Goal: Information Seeking & Learning: Learn about a topic

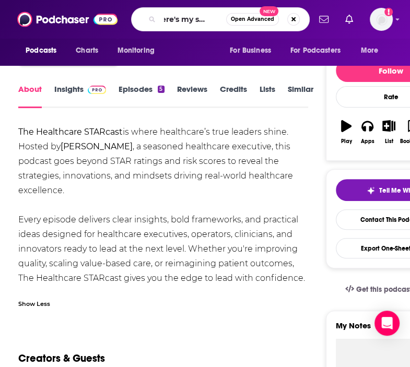
type input "where's my spin-off"
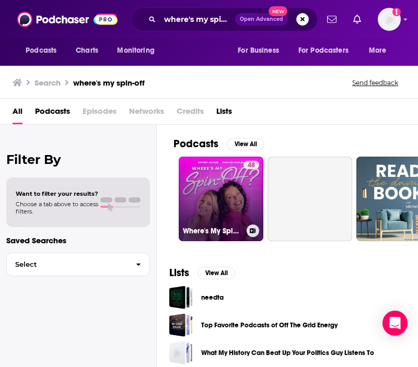
click at [224, 201] on link "48 Where's My Spin-Off?" at bounding box center [221, 199] width 85 height 85
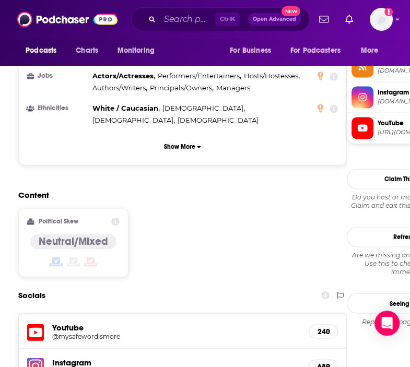
scroll to position [888, 0]
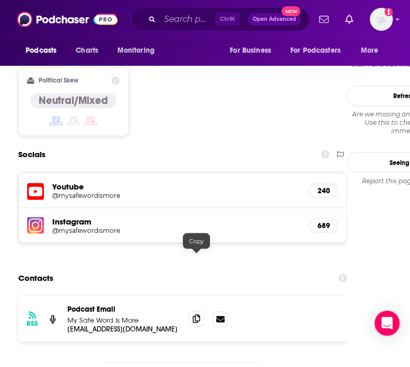
click at [201, 311] on span at bounding box center [197, 319] width 16 height 16
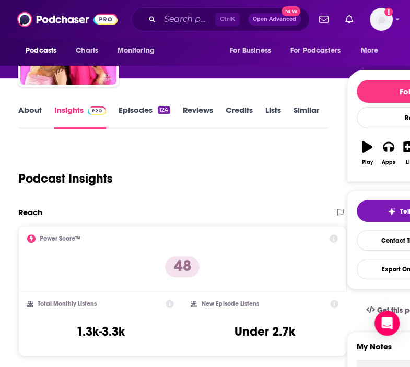
scroll to position [0, 0]
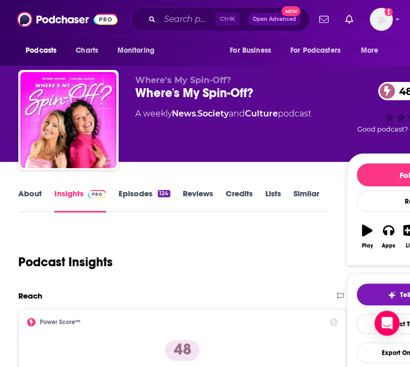
click at [35, 195] on link "About" at bounding box center [30, 201] width 24 height 24
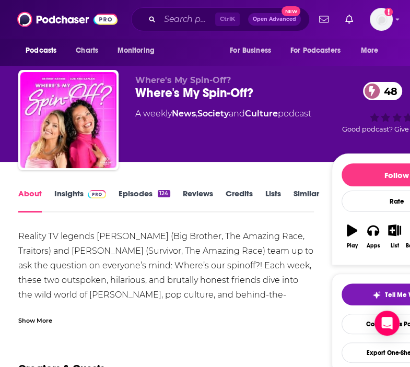
click at [39, 318] on div "Show More" at bounding box center [35, 320] width 34 height 10
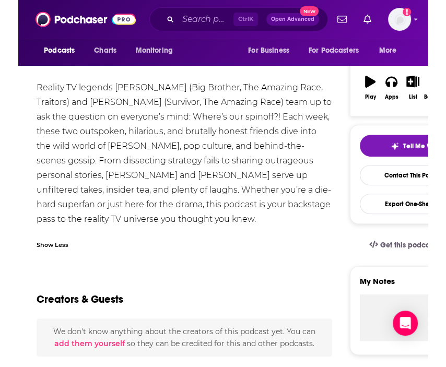
scroll to position [157, 0]
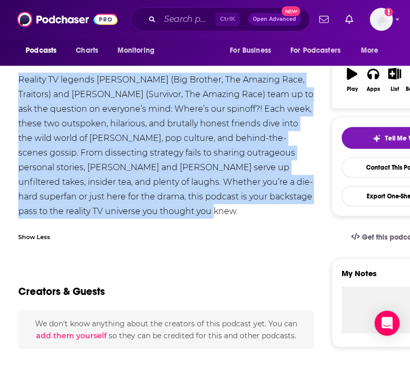
drag, startPoint x: 19, startPoint y: 77, endPoint x: 155, endPoint y: 211, distance: 190.7
click at [155, 211] on div "Reality TV legends [PERSON_NAME] (Big Brother, The Amazing Race, Traitors) and …" at bounding box center [165, 146] width 295 height 146
copy div "Reality TV legends [PERSON_NAME] (Big Brother, The Amazing Race, Traitors) and …"
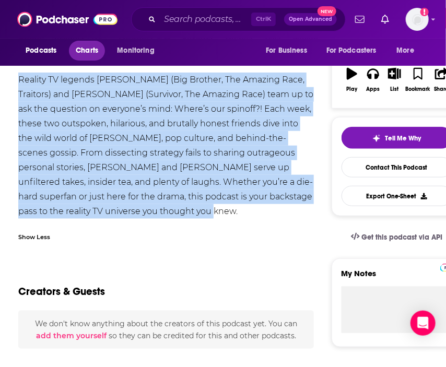
click at [85, 51] on span "Charts" at bounding box center [87, 50] width 22 height 15
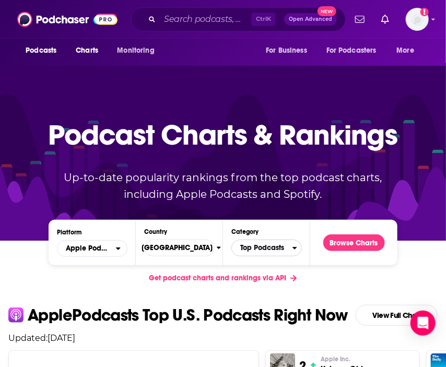
click at [243, 245] on span "Top Podcasts" at bounding box center [262, 248] width 61 height 18
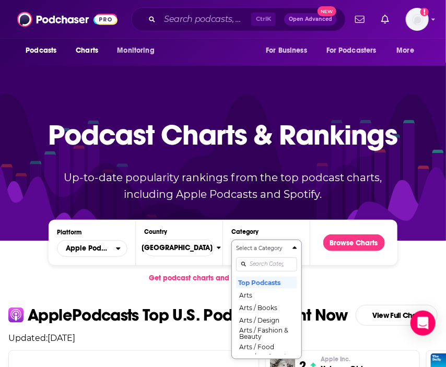
click at [268, 265] on div "Select a Category Top Podcasts Arts Arts / Books Arts / Design Arts / Fashion &…" at bounding box center [266, 300] width 61 height 110
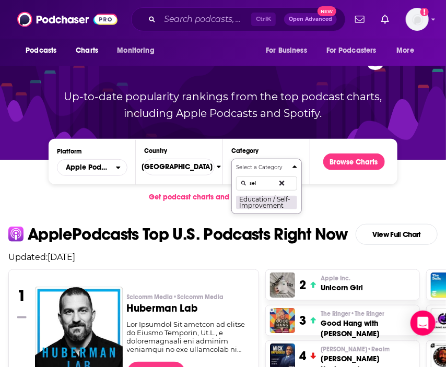
type input "sel"
click at [264, 205] on button "Education / Self-Improvement" at bounding box center [266, 202] width 61 height 14
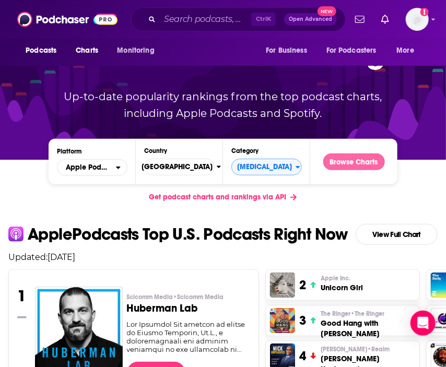
click at [364, 165] on button "Browse Charts" at bounding box center [354, 162] width 62 height 17
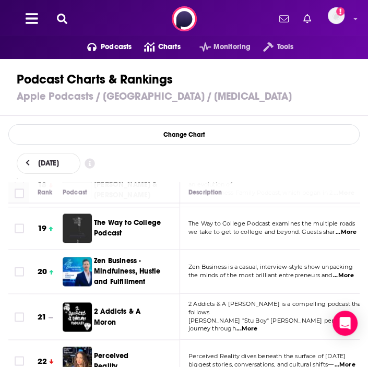
click at [56, 18] on button at bounding box center [62, 19] width 17 height 12
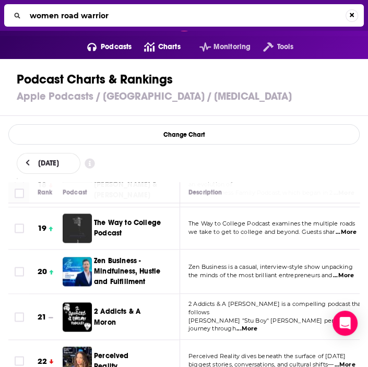
type input "women road warriors"
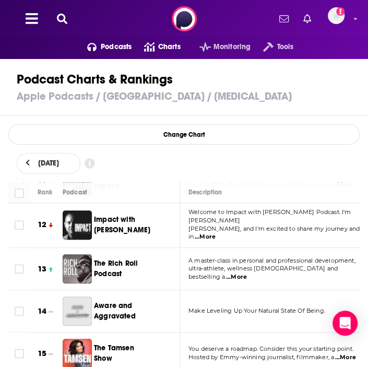
scroll to position [470, 0]
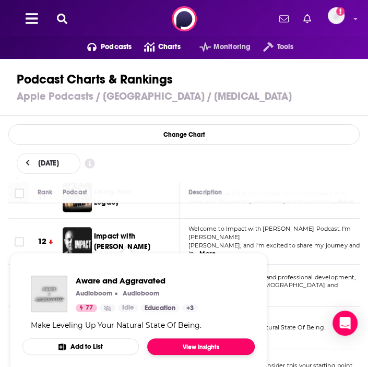
drag, startPoint x: 111, startPoint y: 301, endPoint x: 220, endPoint y: 349, distance: 118.9
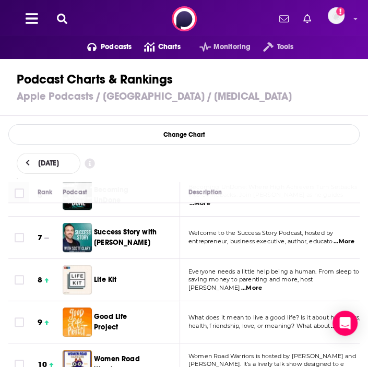
scroll to position [366, 0]
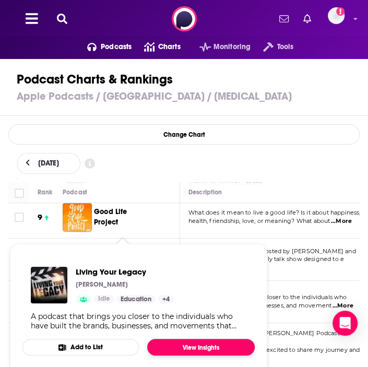
drag, startPoint x: 116, startPoint y: 282, endPoint x: 210, endPoint y: 345, distance: 112.9
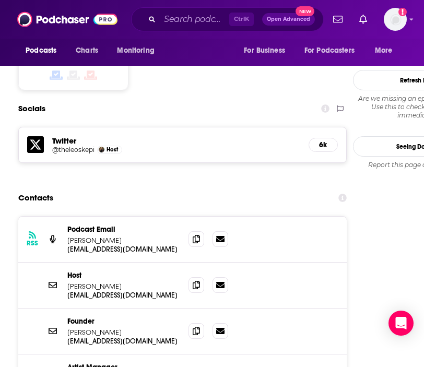
scroll to position [941, 0]
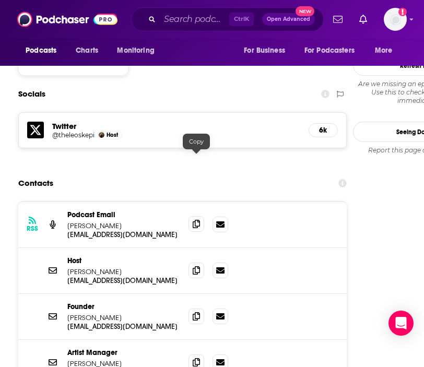
click at [199, 220] on icon at bounding box center [196, 224] width 7 height 8
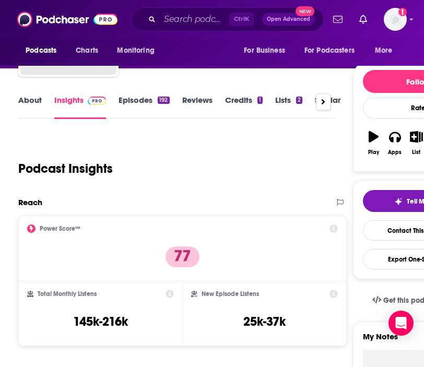
scroll to position [0, 0]
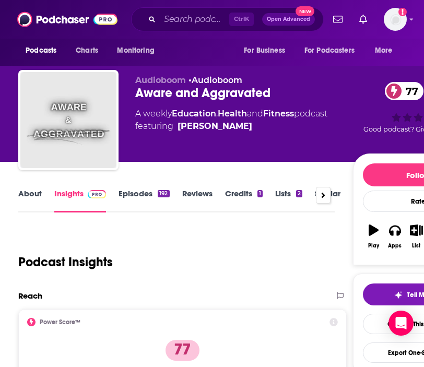
click at [31, 192] on link "About" at bounding box center [30, 201] width 24 height 24
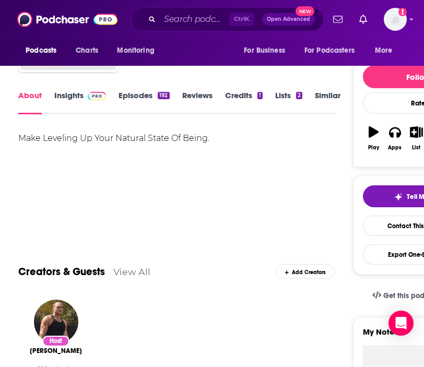
scroll to position [105, 0]
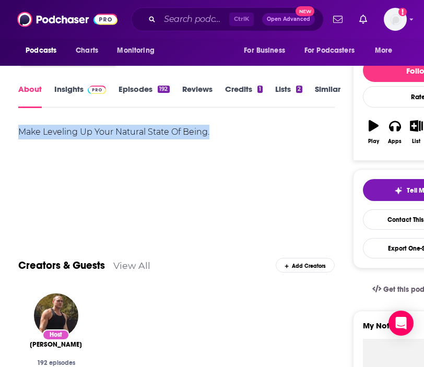
drag, startPoint x: 17, startPoint y: 132, endPoint x: 212, endPoint y: 137, distance: 194.4
copy div "Make Leveling Up Your Natural State Of Being."
click at [173, 16] on input "Search podcasts, credits, & more..." at bounding box center [194, 19] width 69 height 17
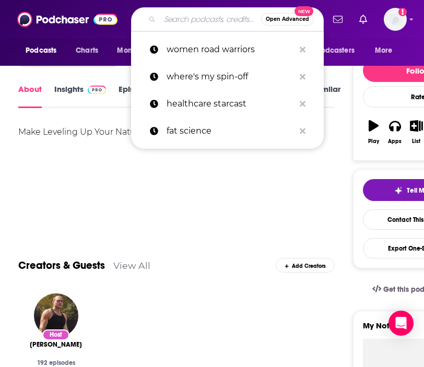
paste input "Bendy Bodies with Dr. Linda Bluestein"
type input "Bendy Bodies with Dr. Linda Bluestein"
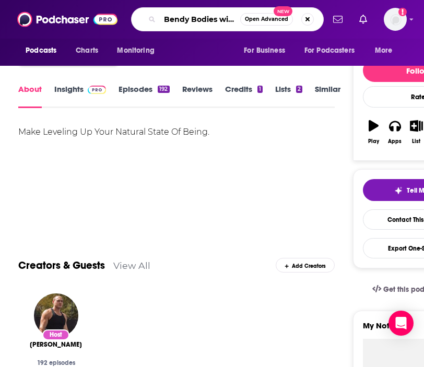
scroll to position [0, 75]
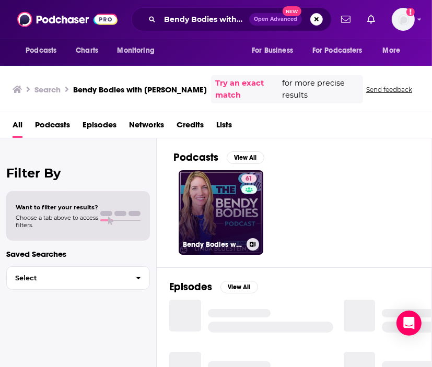
click at [222, 202] on link "61 Bendy Bodies with Dr. Linda Bluestein" at bounding box center [221, 212] width 85 height 85
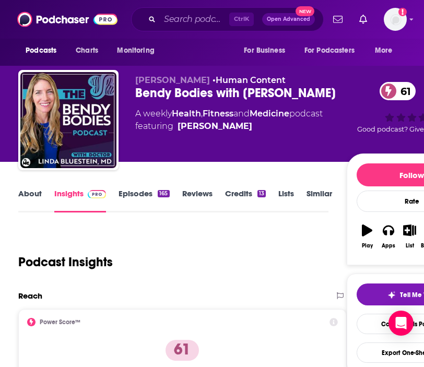
click at [26, 197] on link "About" at bounding box center [30, 201] width 24 height 24
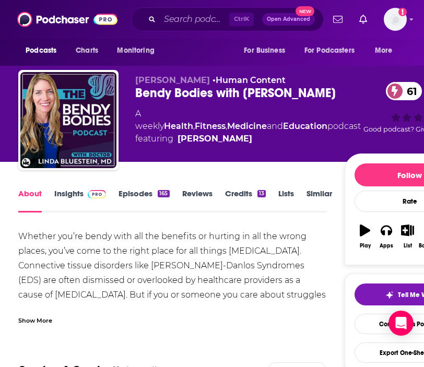
click at [42, 321] on div "Show More" at bounding box center [35, 320] width 34 height 10
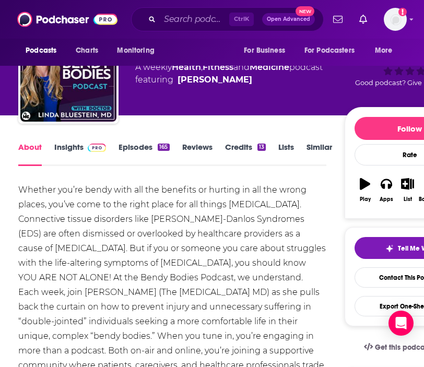
scroll to position [105, 0]
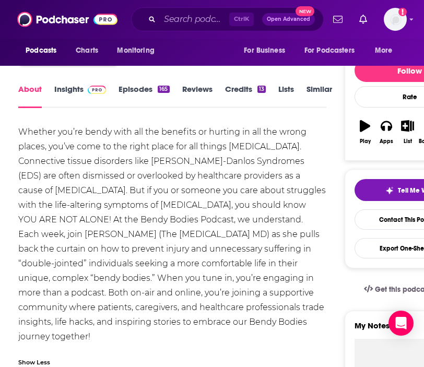
drag, startPoint x: 19, startPoint y: 131, endPoint x: 100, endPoint y: 339, distance: 223.2
click at [100, 339] on div "Whether you’re bendy with all the benefits or hurting in all the wrong places, …" at bounding box center [172, 234] width 308 height 219
copy div "Whether you’re bendy with all the benefits or hurting in all the wrong places, …"
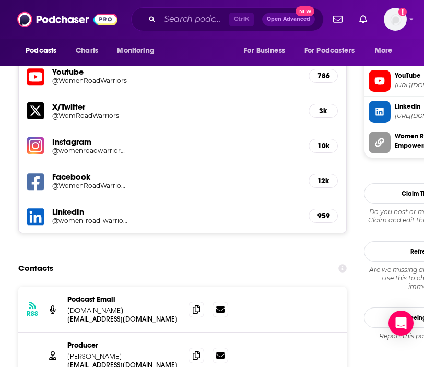
scroll to position [993, 0]
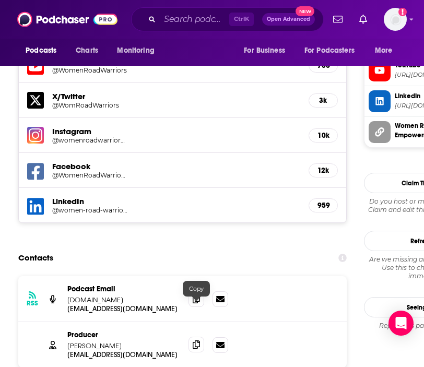
click at [193, 341] on icon at bounding box center [196, 345] width 7 height 8
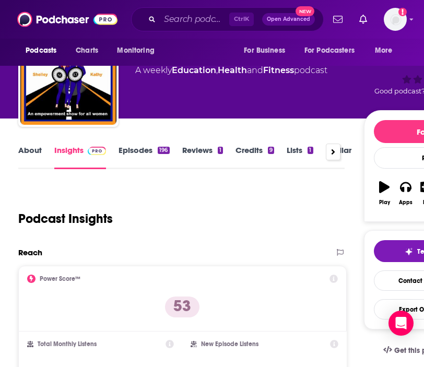
scroll to position [0, 0]
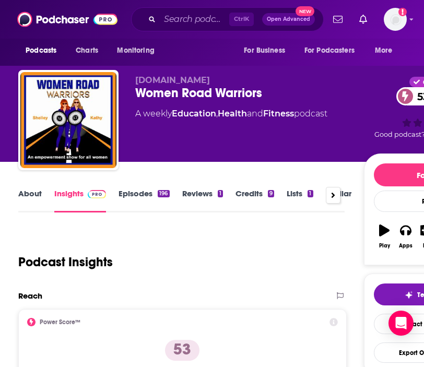
click at [25, 190] on link "About" at bounding box center [30, 201] width 24 height 24
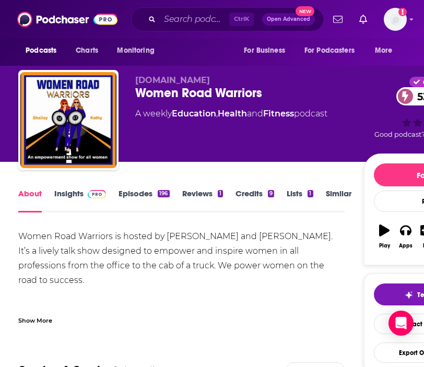
click at [42, 320] on div "Show More" at bounding box center [35, 320] width 34 height 10
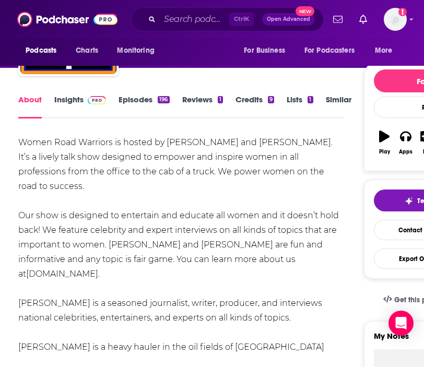
scroll to position [105, 0]
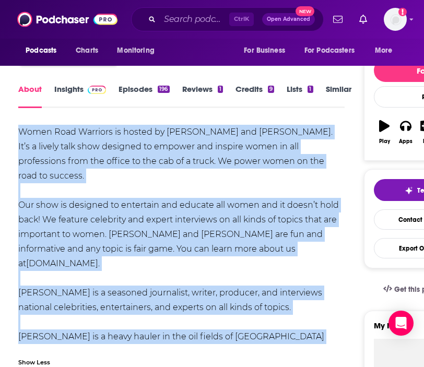
drag, startPoint x: 17, startPoint y: 132, endPoint x: 125, endPoint y: 336, distance: 231.4
copy div "Women Road Warriors is hosted by Shelley M. Johnson and Kathy Tucarro. It’s a l…"
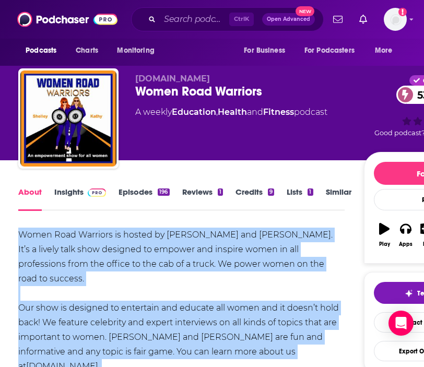
scroll to position [0, 0]
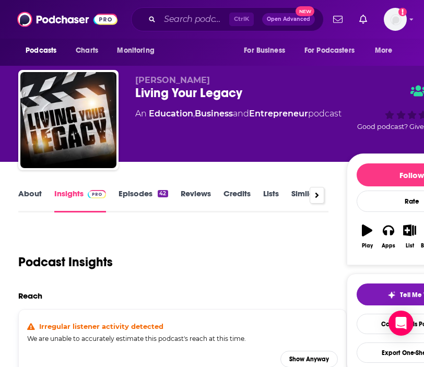
click at [38, 198] on link "About" at bounding box center [30, 201] width 24 height 24
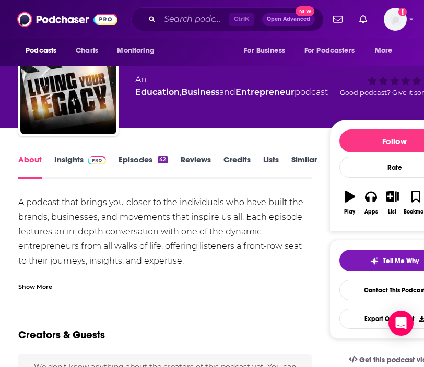
scroll to position [52, 0]
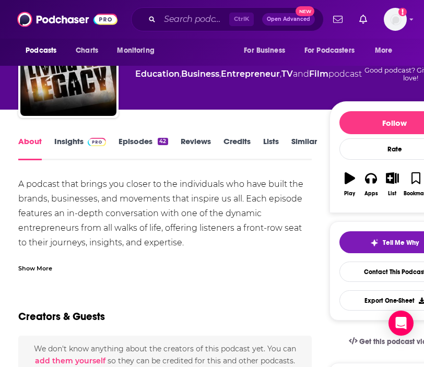
click at [39, 269] on div "Show More" at bounding box center [35, 268] width 34 height 10
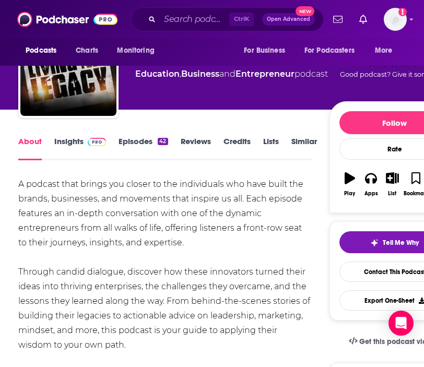
drag, startPoint x: 17, startPoint y: 183, endPoint x: 137, endPoint y: 346, distance: 202.8
copy div "A podcast that brings you closer to the individuals who have built the brands, …"
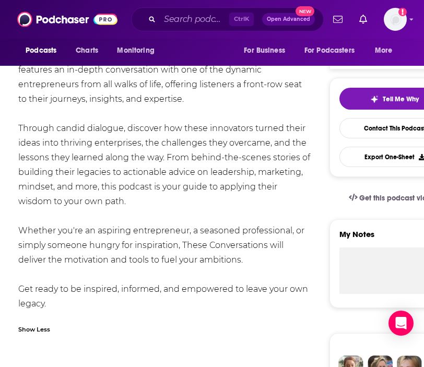
scroll to position [209, 0]
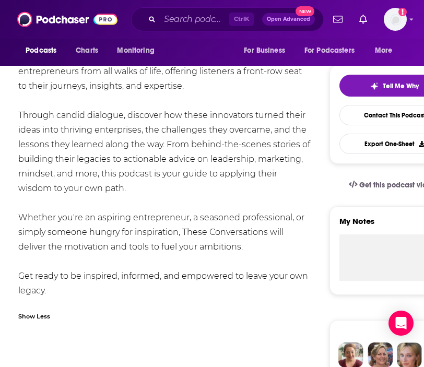
drag, startPoint x: 18, startPoint y: 219, endPoint x: 48, endPoint y: 295, distance: 82.1
copy div "Whether you're an aspiring entrepreneur, a seasoned professional, or simply som…"
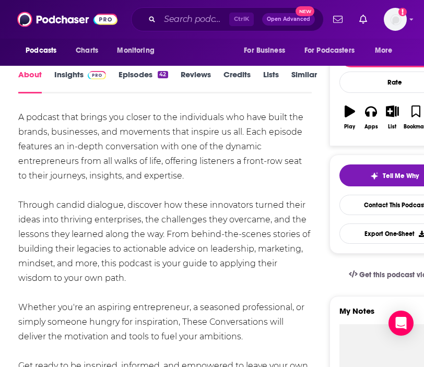
scroll to position [52, 0]
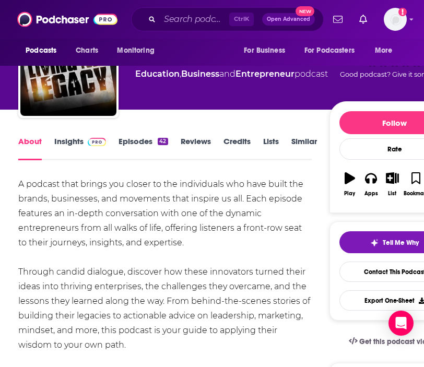
click at [138, 146] on link "Episodes 42" at bounding box center [143, 148] width 49 height 24
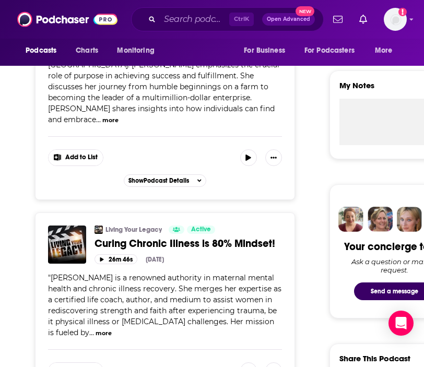
scroll to position [105, 0]
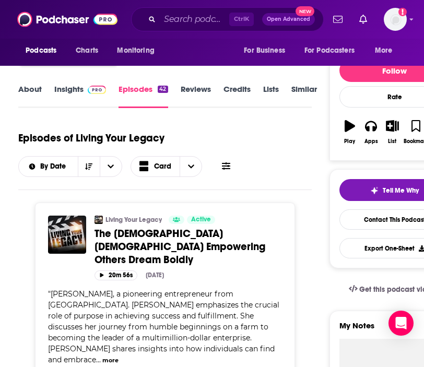
click at [67, 96] on link "Insights" at bounding box center [80, 96] width 52 height 24
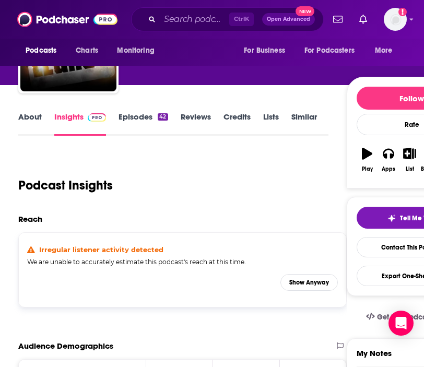
scroll to position [105, 0]
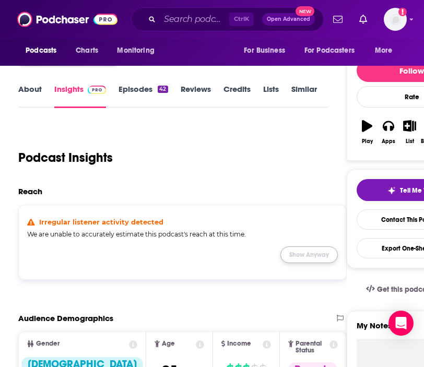
click at [316, 257] on button "Show Anyway" at bounding box center [309, 255] width 57 height 17
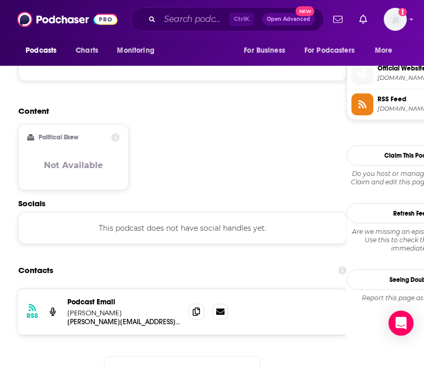
scroll to position [836, 0]
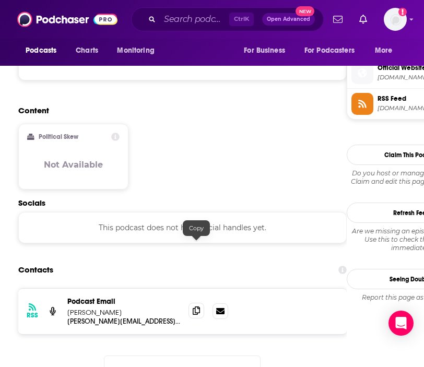
click at [201, 303] on span at bounding box center [197, 311] width 16 height 16
